Goal: Find specific page/section: Find specific page/section

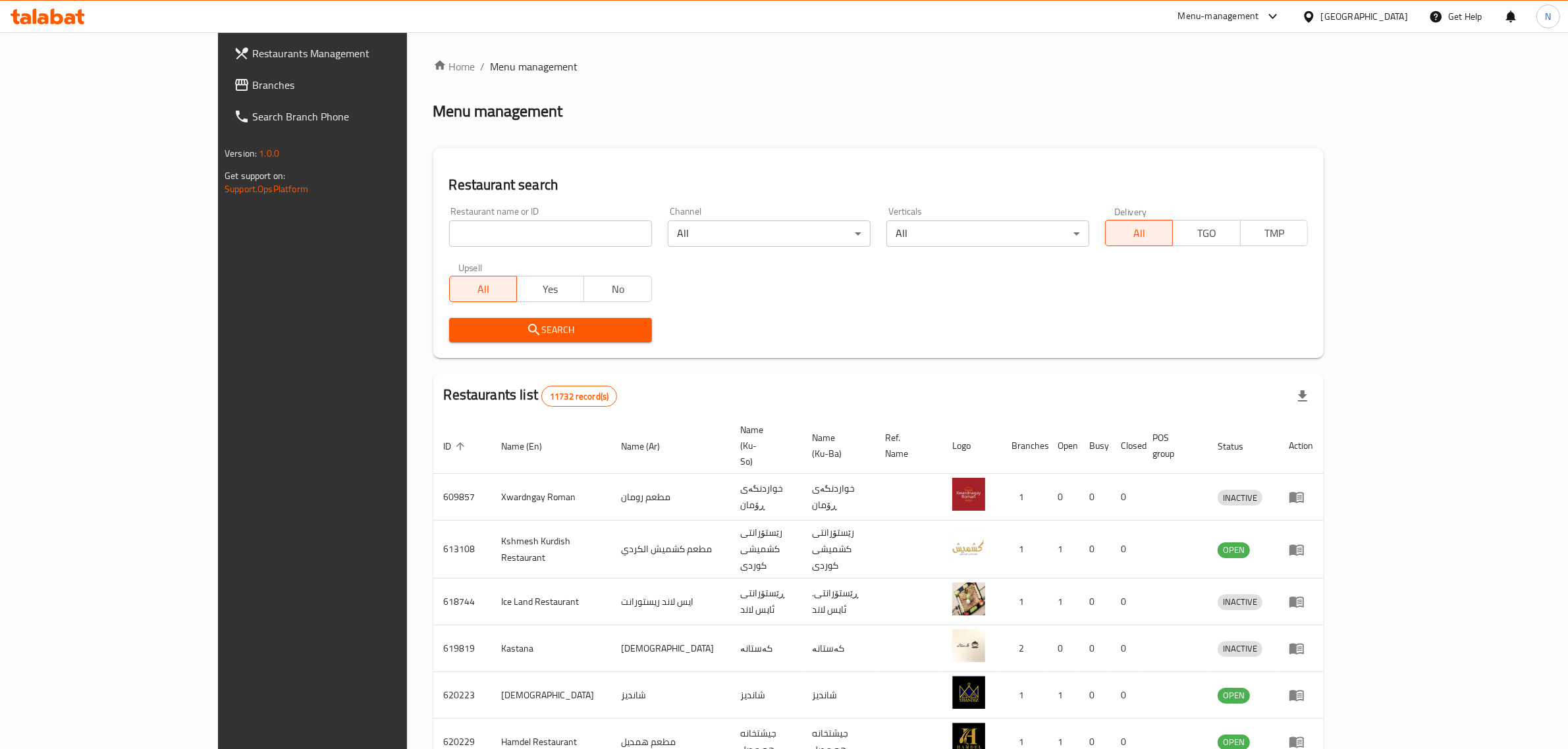
click at [455, 229] on input "search" at bounding box center [551, 233] width 202 height 27
paste input "658320"
type input "658320"
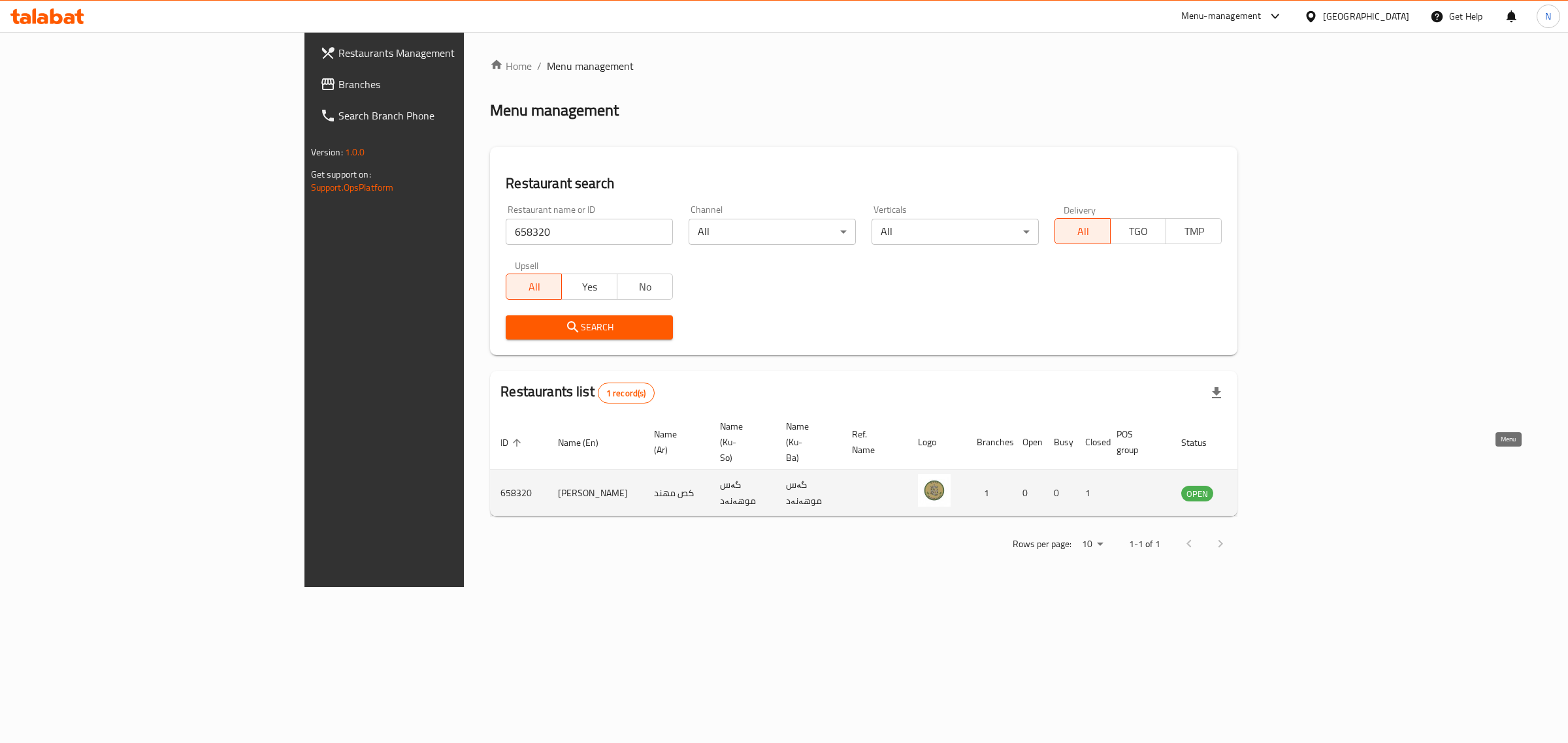
click at [1264, 488] on icon "enhanced table" at bounding box center [1257, 494] width 14 height 11
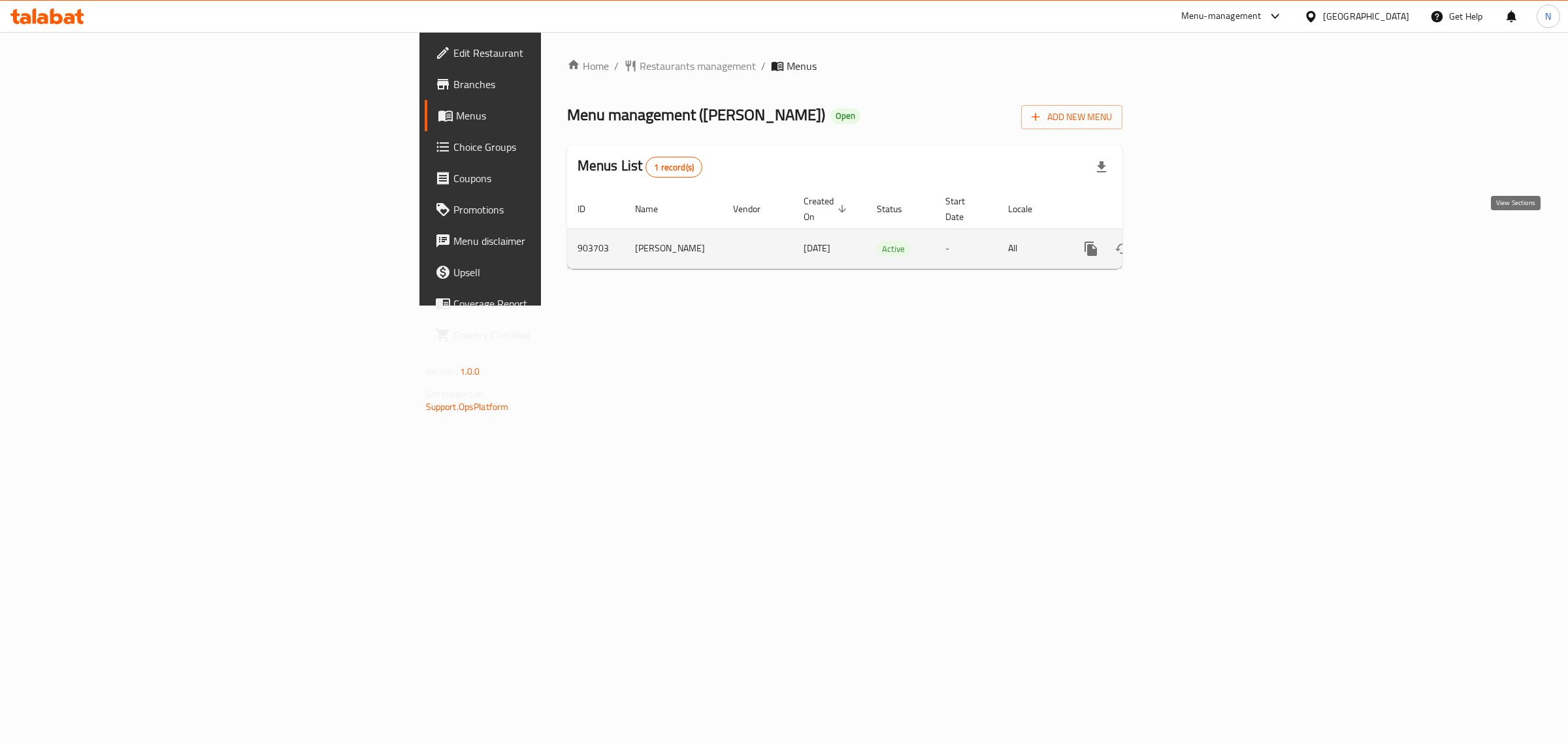
click at [1190, 243] on icon "enhanced table" at bounding box center [1185, 248] width 12 height 12
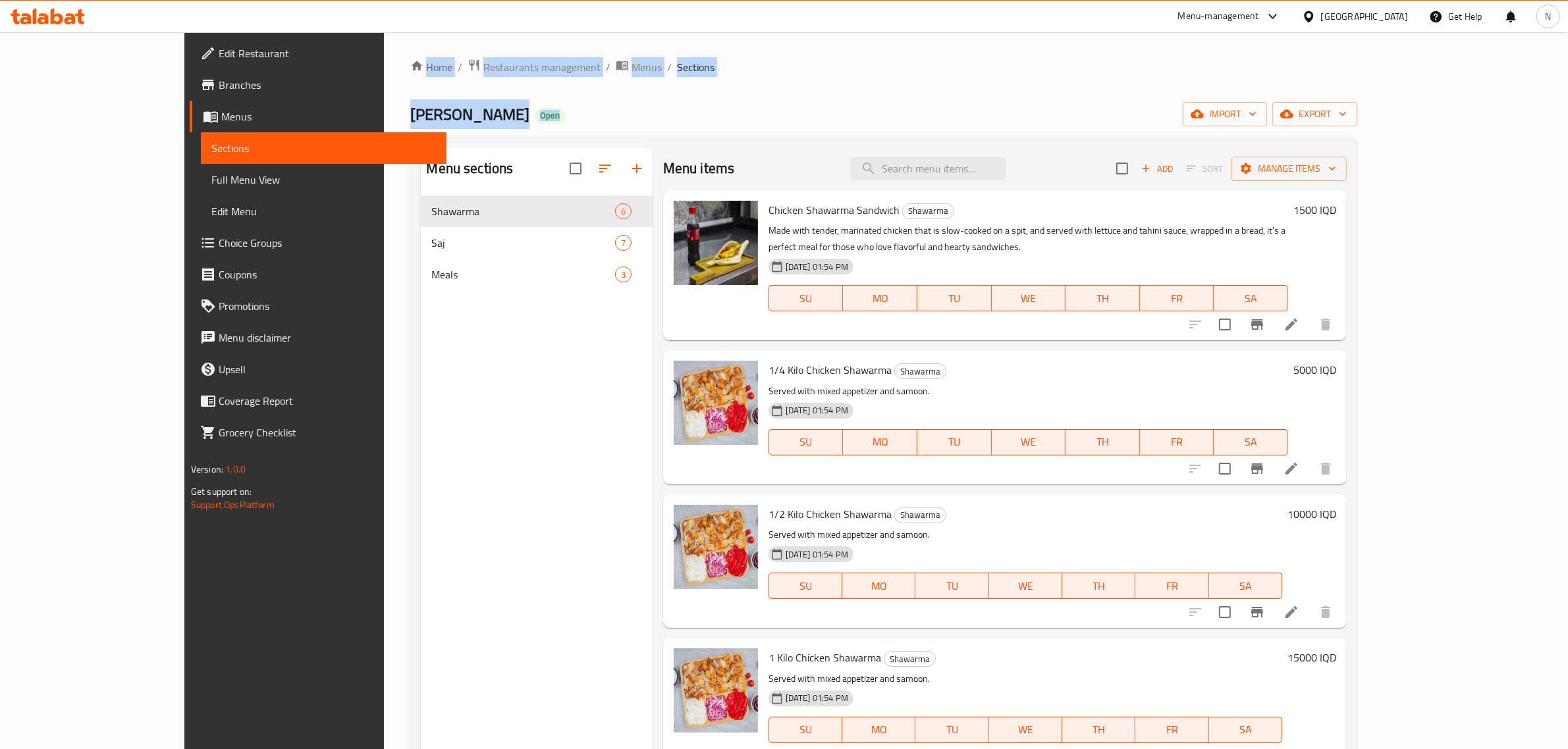
drag, startPoint x: 281, startPoint y: 44, endPoint x: 701, endPoint y: 87, distance: 422.2
click at [701, 87] on div "Home / Restaurants management / Menus / Sections [PERSON_NAME] Open import expo…" at bounding box center [884, 483] width 999 height 901
click at [701, 87] on div "Home / Restaurants management / Menus / Sections [PERSON_NAME] Open import expo…" at bounding box center [884, 483] width 947 height 849
click at [604, 91] on div "Home / Restaurants management / Menus / Sections [PERSON_NAME] Open import expo…" at bounding box center [884, 483] width 947 height 849
drag, startPoint x: 287, startPoint y: 49, endPoint x: 642, endPoint y: 53, distance: 355.0
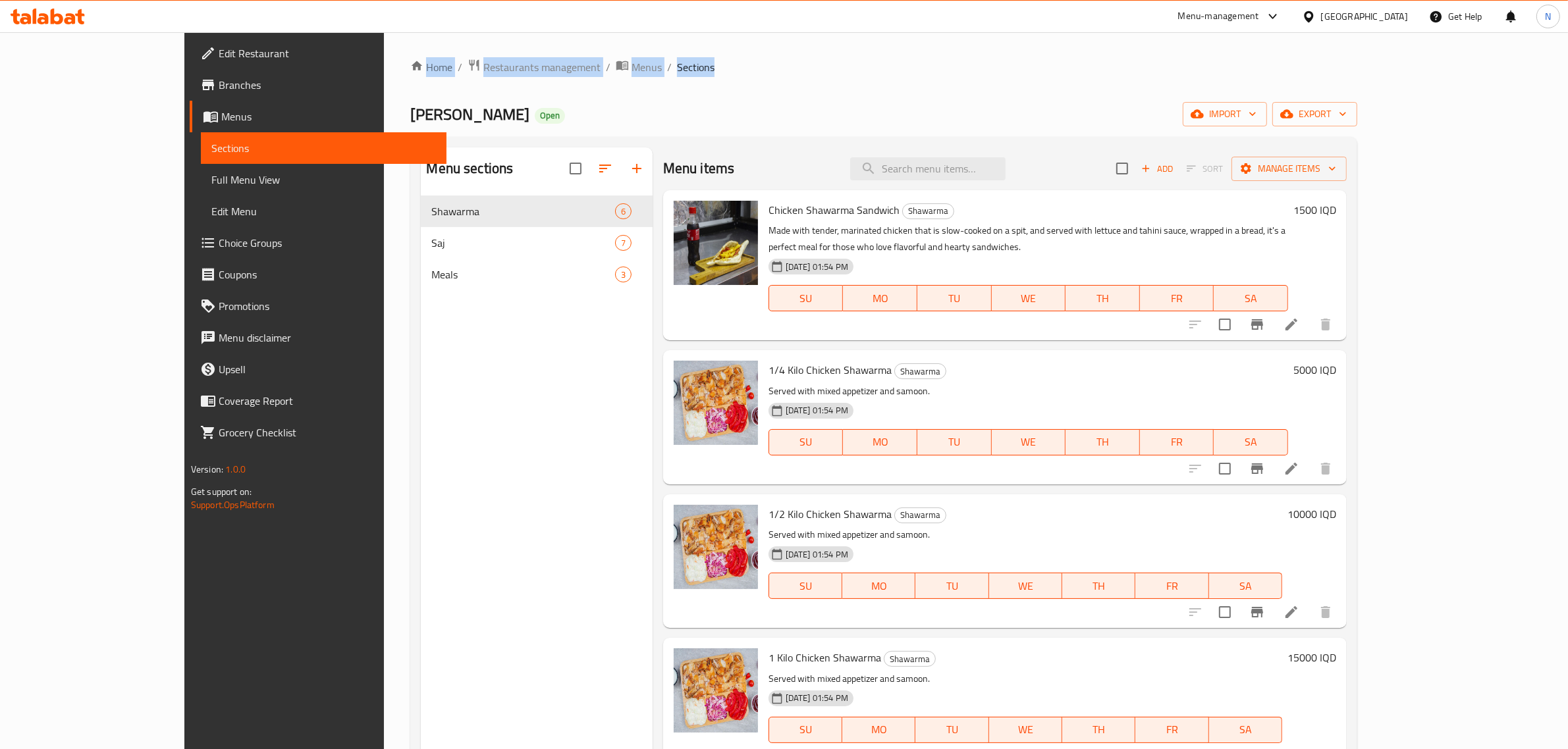
click at [642, 53] on div "Home / Restaurants management / Menus / Sections [PERSON_NAME] Open import expo…" at bounding box center [884, 483] width 999 height 901
click at [670, 102] on div "[PERSON_NAME] Open import export" at bounding box center [884, 114] width 947 height 24
drag, startPoint x: 270, startPoint y: 33, endPoint x: 739, endPoint y: 103, distance: 474.2
click at [739, 103] on div "​ Menu-management [GEOGRAPHIC_DATA] Get Help N Edit Restaurant Branches Menus S…" at bounding box center [784, 391] width 1568 height 717
click at [739, 104] on div "[PERSON_NAME] Open import export" at bounding box center [884, 114] width 947 height 24
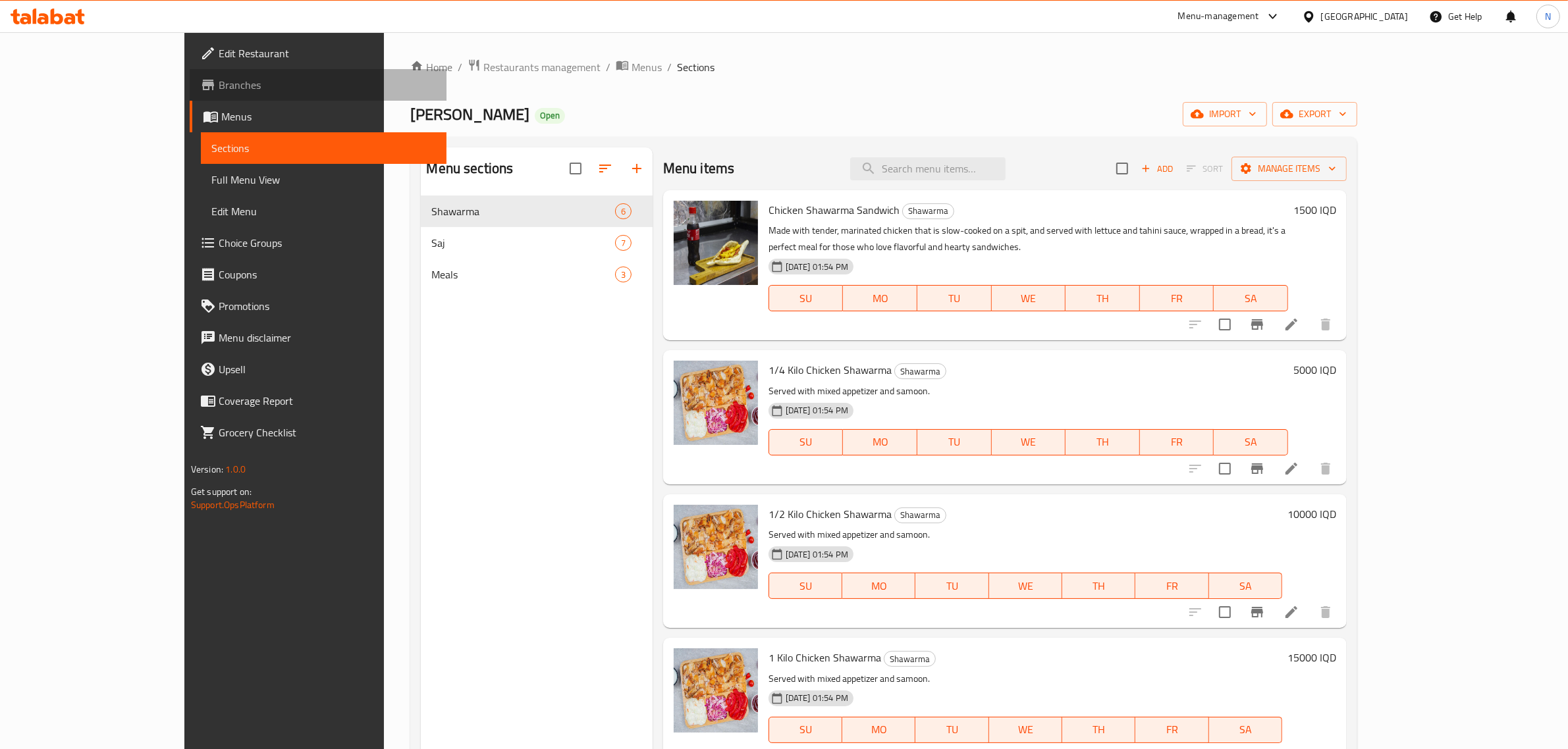
click at [219, 86] on span "Branches" at bounding box center [327, 85] width 217 height 16
